Goal: Task Accomplishment & Management: Manage account settings

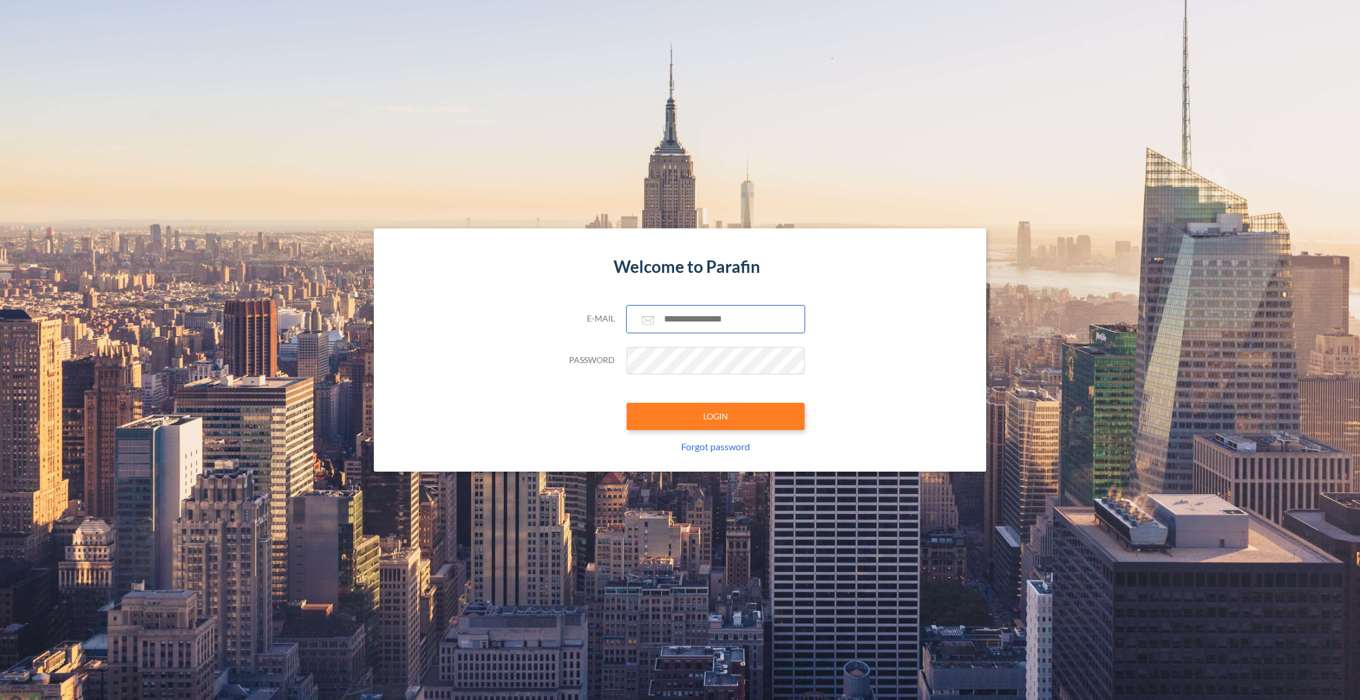
click at [722, 320] on input "text" at bounding box center [716, 319] width 178 height 27
click at [0, 700] on com-1password-button at bounding box center [0, 700] width 0 height 0
